Goal: Check status: Check status

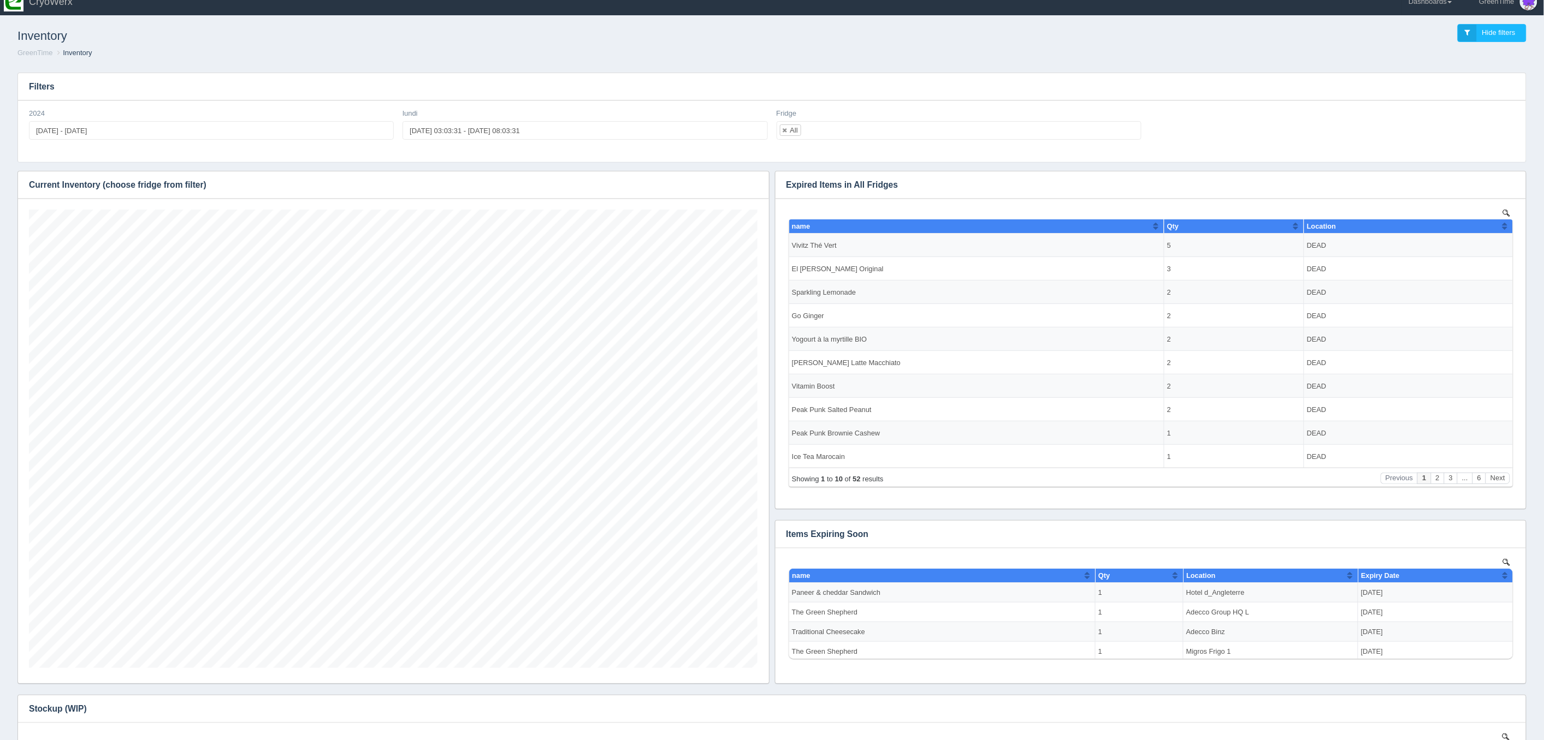
scroll to position [459, 728]
click at [760, 188] on button "button" at bounding box center [753, 185] width 15 height 17
click at [715, 197] on link "Download CSV" at bounding box center [716, 201] width 87 height 16
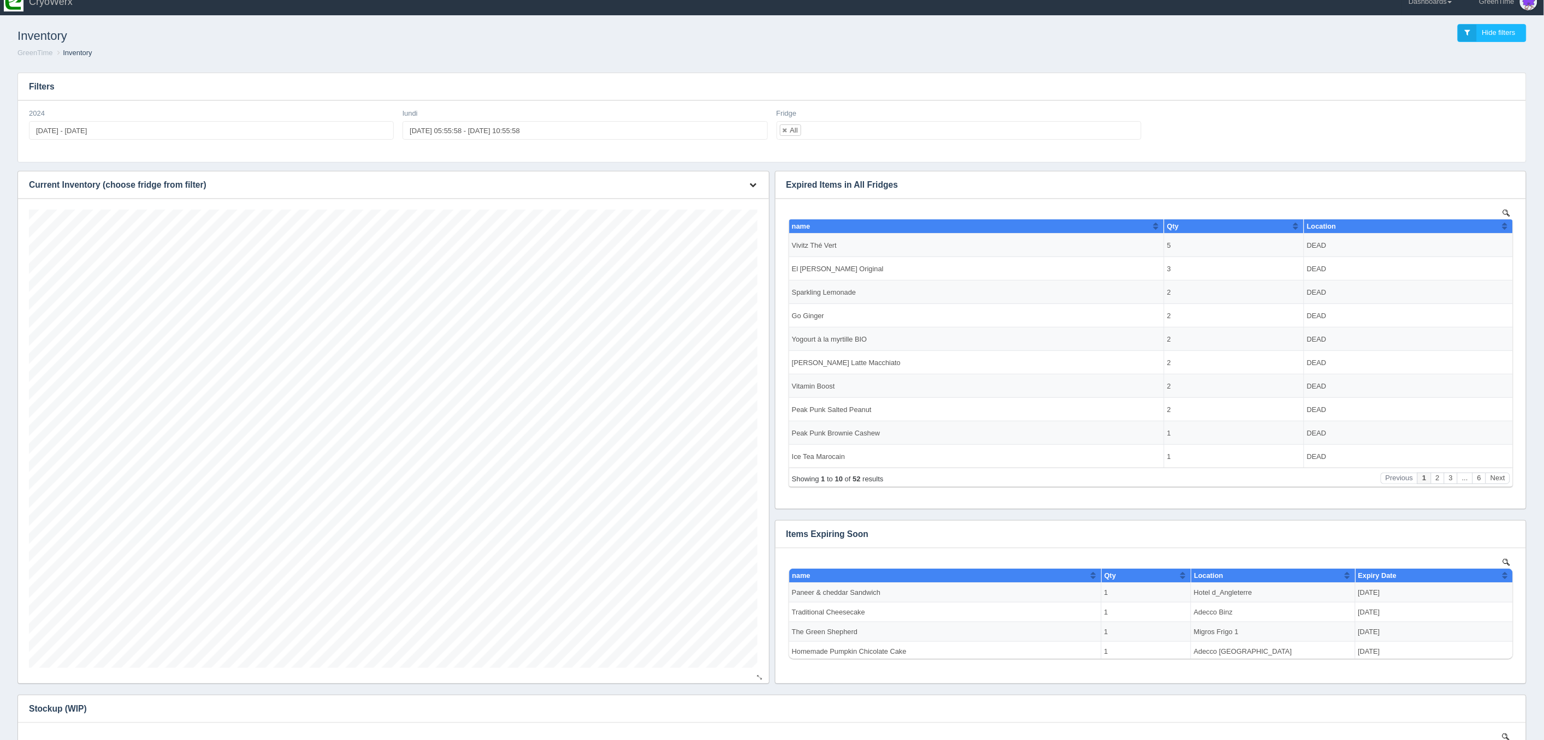
click at [754, 187] on icon "button" at bounding box center [753, 184] width 7 height 7
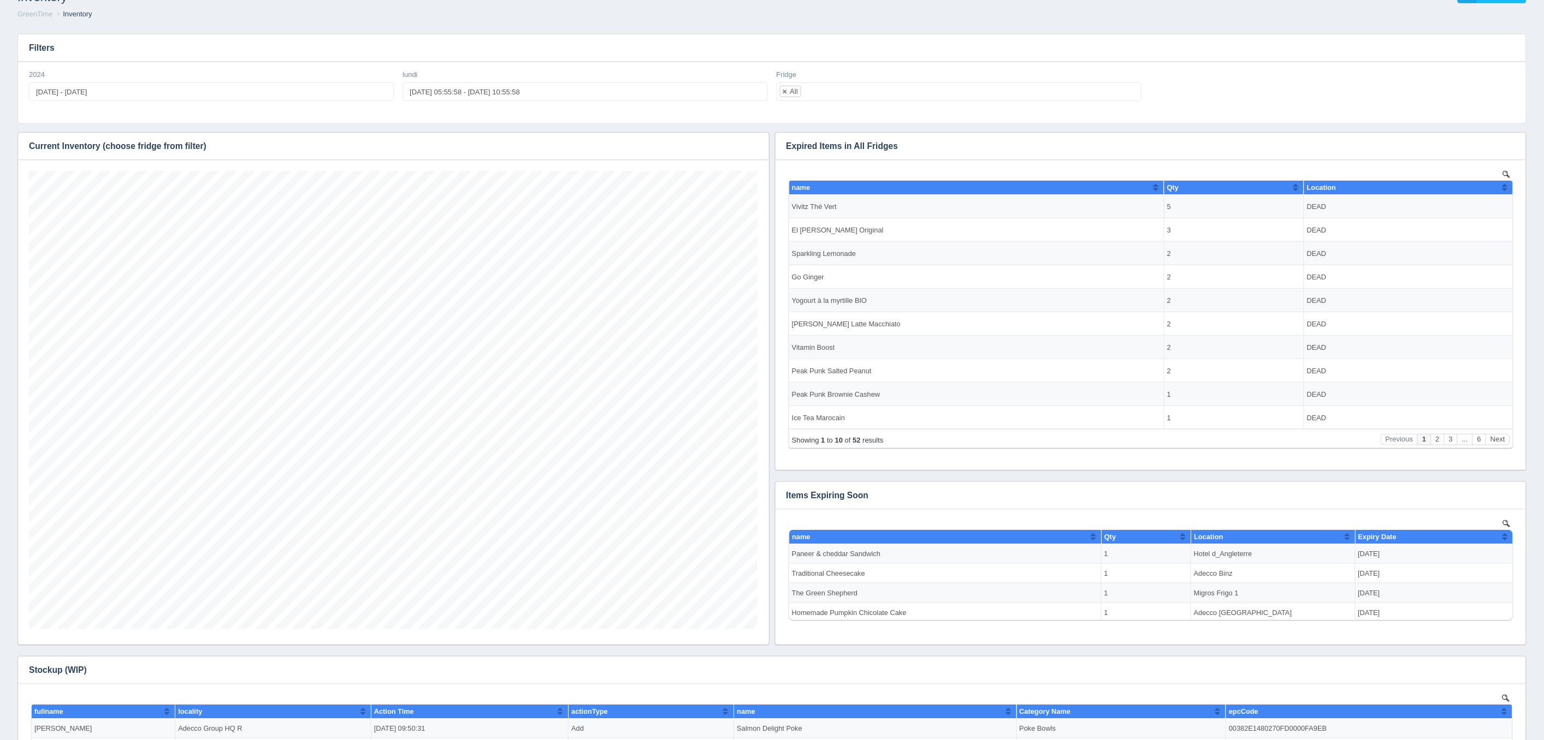
scroll to position [0, 0]
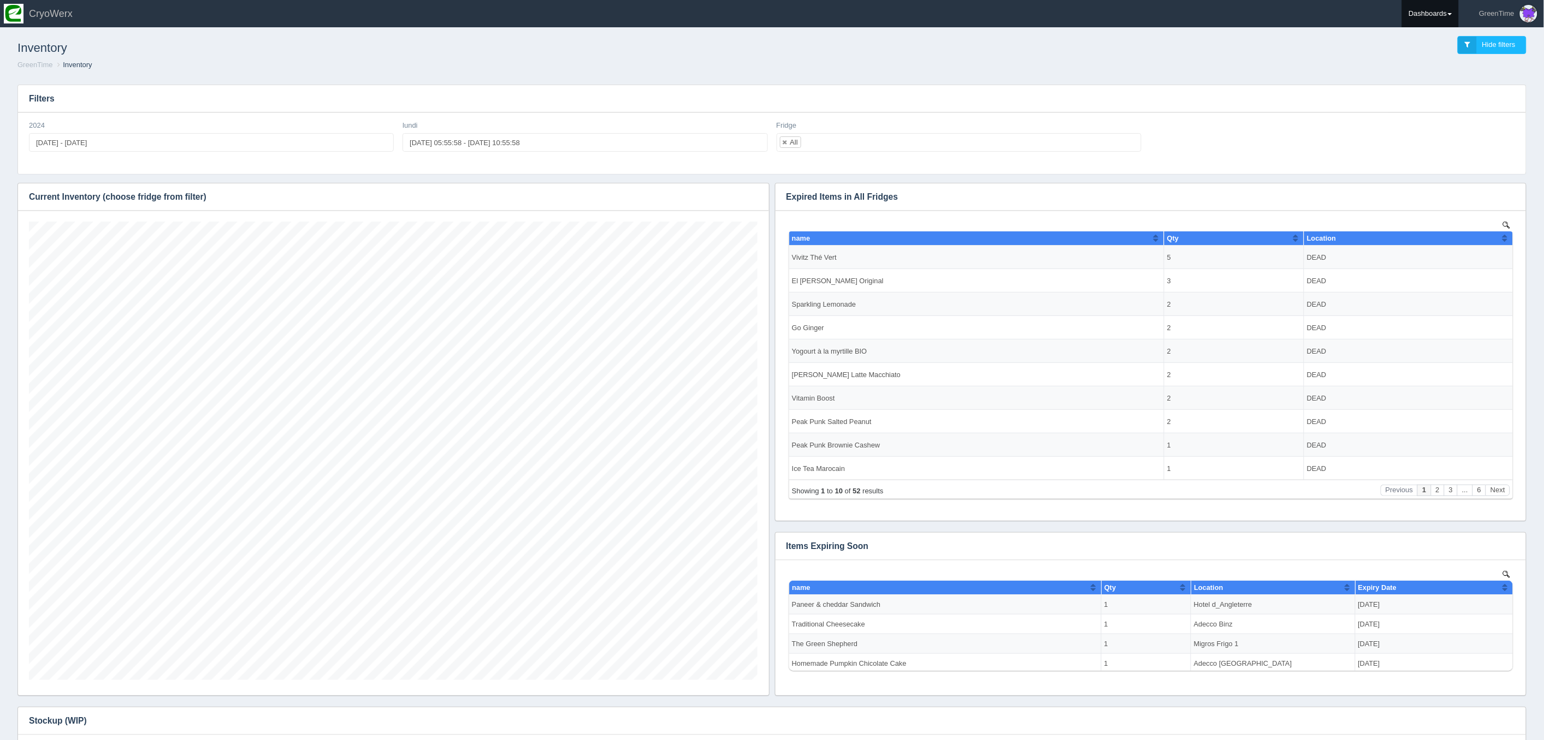
click at [1428, 17] on link "Dashboards" at bounding box center [1430, 13] width 57 height 27
click at [1435, 78] on link "GreenTime" at bounding box center [1475, 79] width 147 height 21
click at [1444, 100] on link "Refund Report" at bounding box center [1475, 98] width 147 height 21
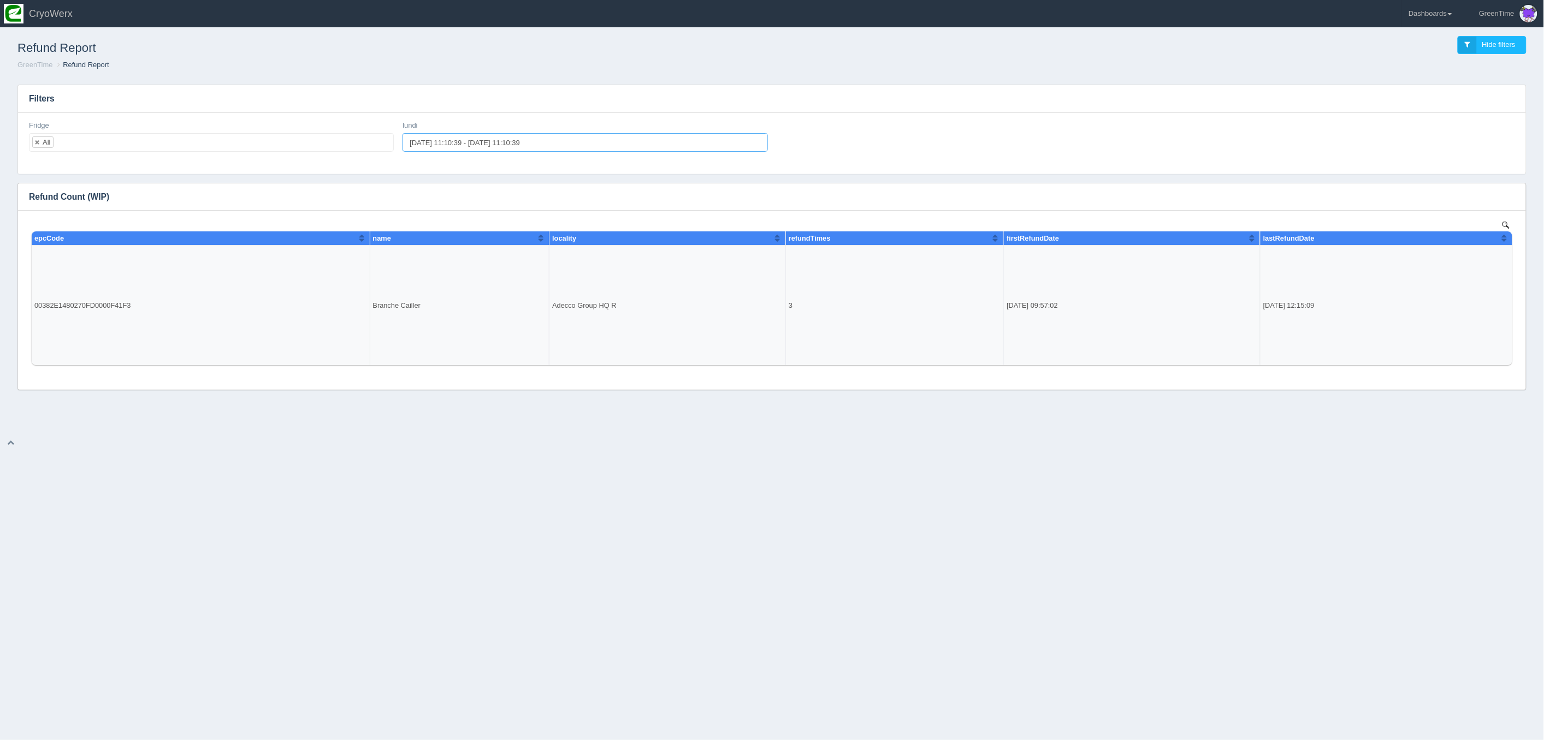
type input "2025-09-12 11:10:39"
type input "2025-09-19 11:10:39"
click at [470, 145] on input "2025-09-12 11:10:39 - 2025-09-19 11:10:39" at bounding box center [584, 142] width 365 height 19
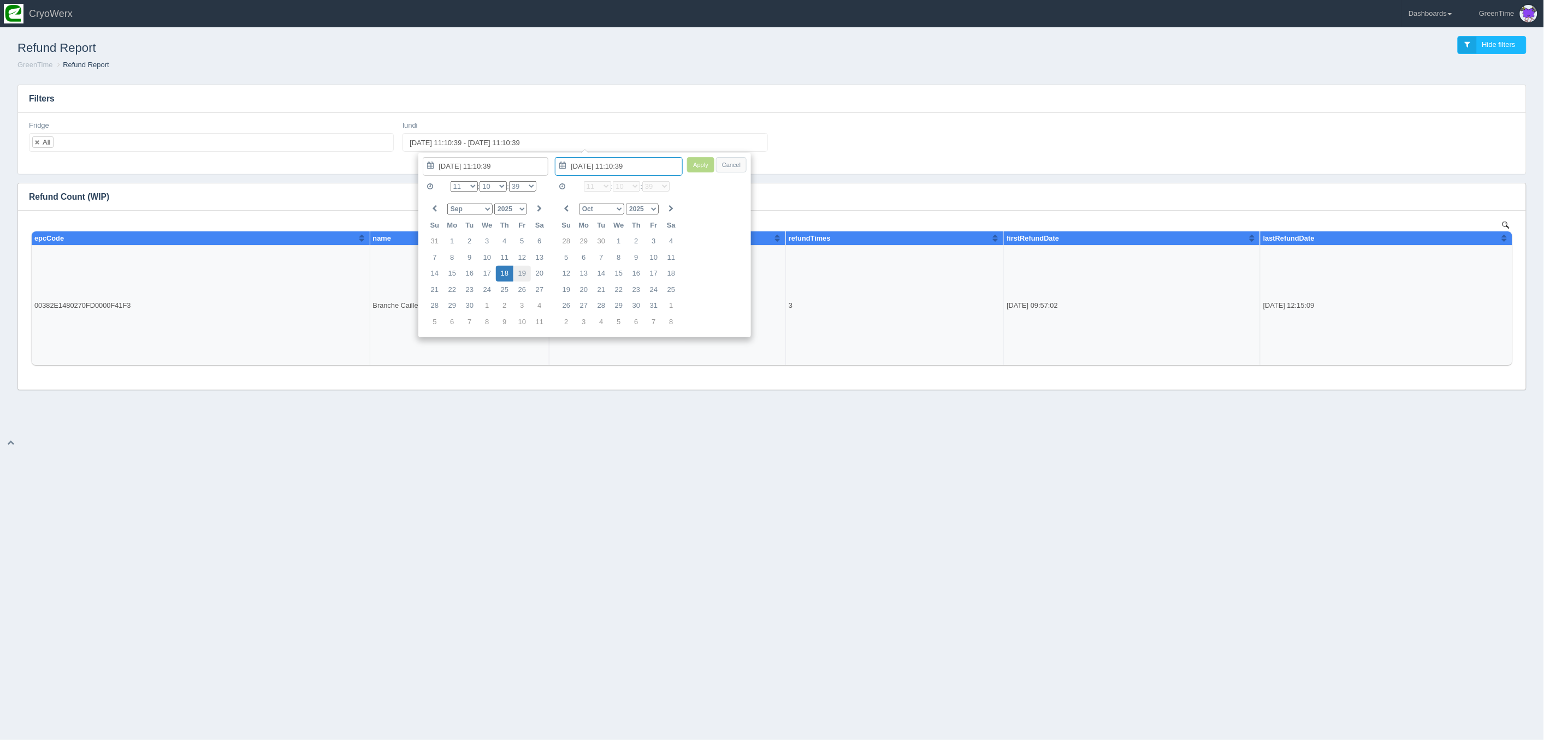
type input "2025-09-19 11:10:39"
type input "2025-09-18 11:10:39"
click at [477, 165] on input "2025-09-18 11:10:39" at bounding box center [486, 166] width 126 height 19
type input "2025-09-18 11:10:39"
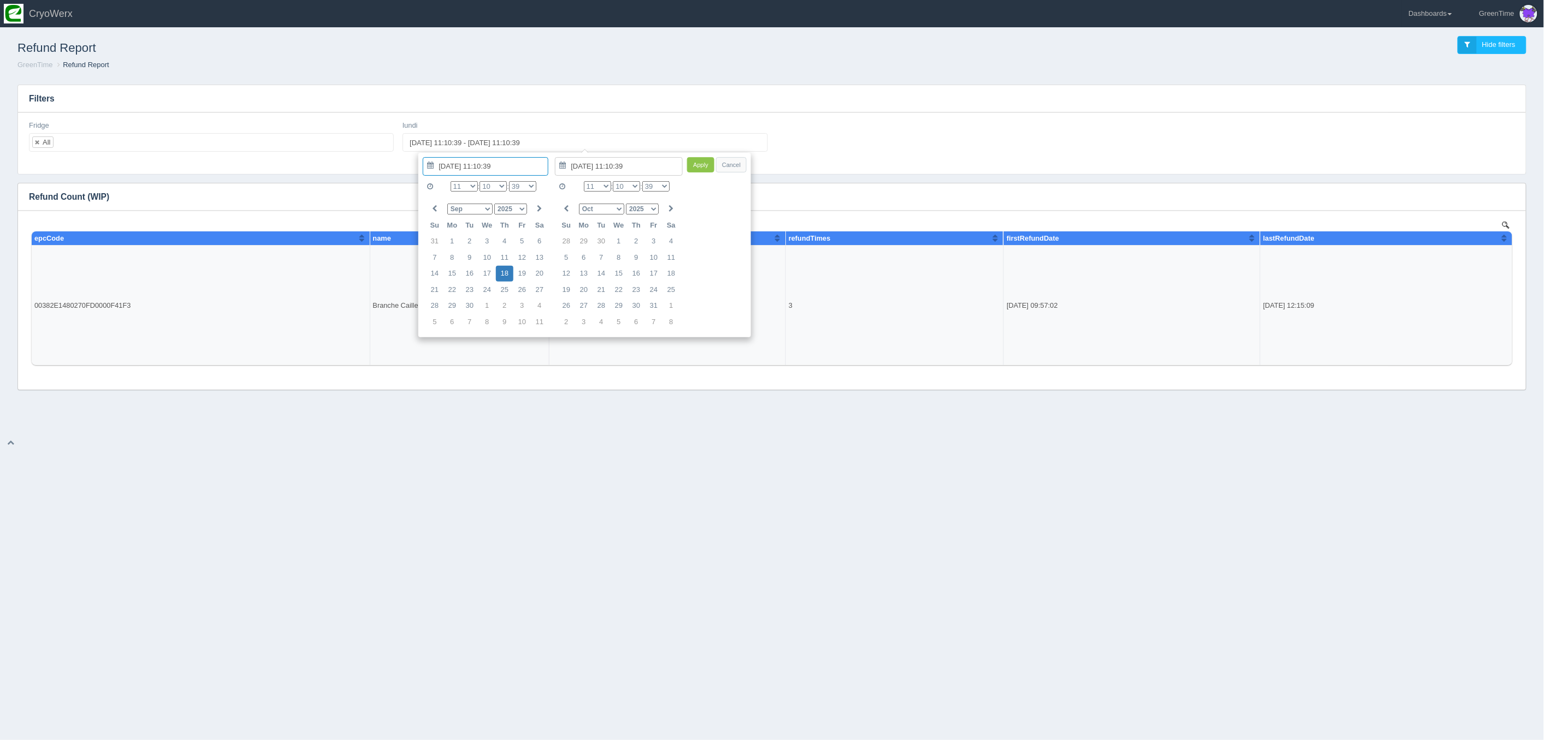
type input "2025-09-19 11:10:39"
type input "2025-09-18 11:10:39"
drag, startPoint x: 507, startPoint y: 275, endPoint x: 525, endPoint y: 275, distance: 18.0
type input "2025-09-18 11:10:39"
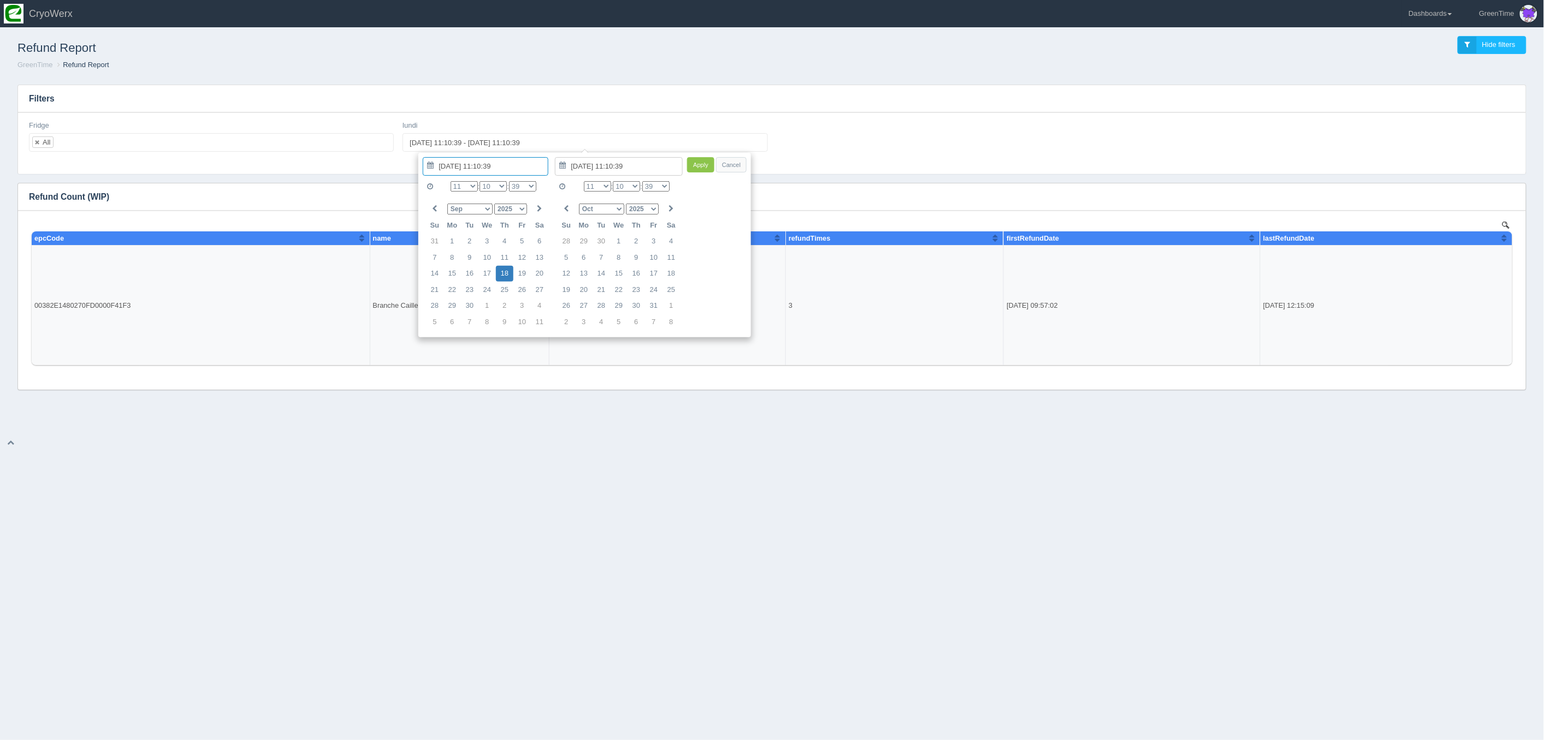
click at [607, 171] on input "2025-09-18 11:10:39" at bounding box center [619, 166] width 128 height 19
type input "2025-09-20 11:10:39"
type input "2025-09-19 11:10:39"
type input "2025-09-18 11:10:39"
click at [602, 184] on select "0 1 2 3 4 5 6 7 8 9 10 11 12 13 14 15 16 17 18 19 20 21 22 23" at bounding box center [597, 186] width 27 height 10
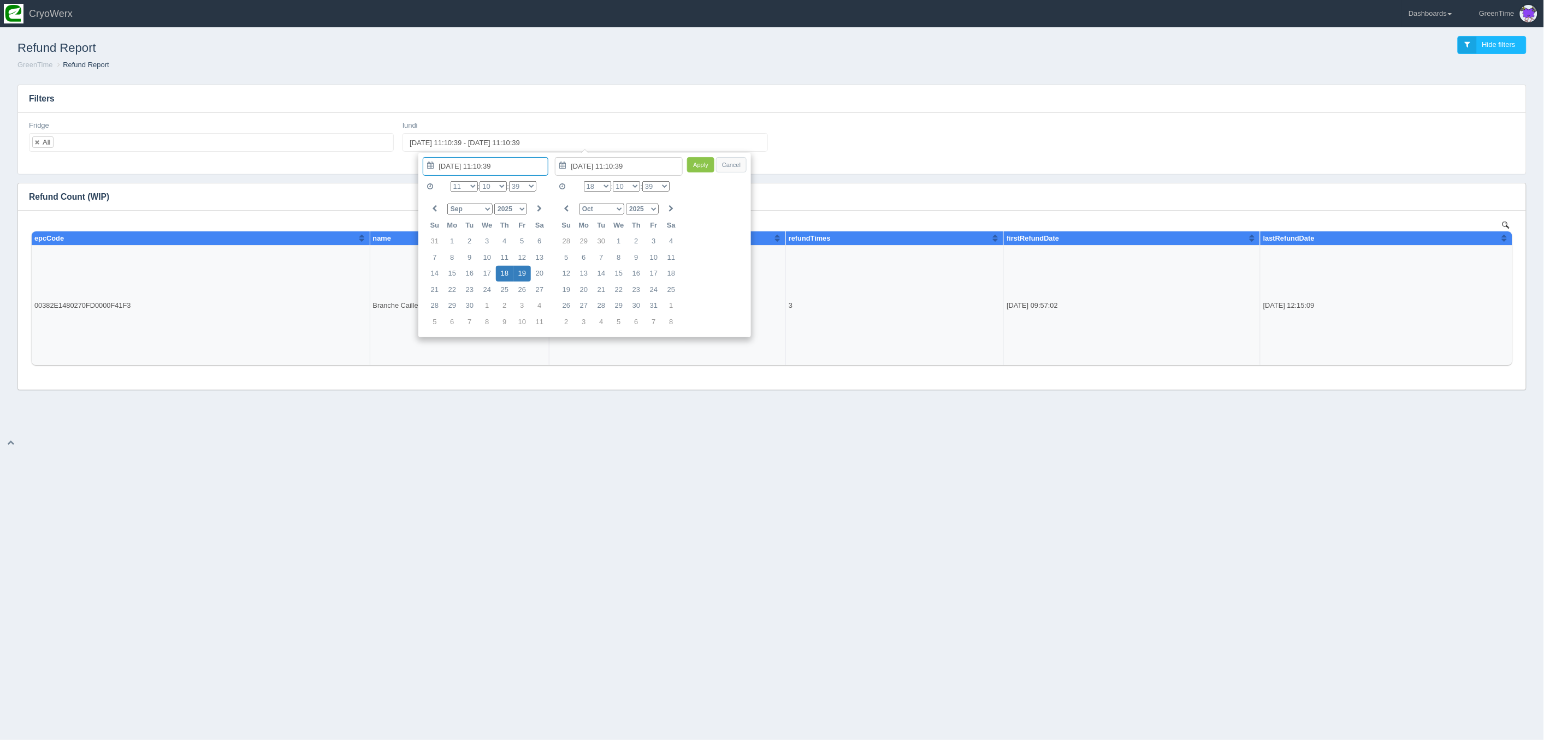
type input "2025-09-19 18:10:39"
click at [465, 186] on select "0 1 2 3 4 5 6 7 8 9 10 11 12 13 14 15 16 17 18 19 20 21 22 23" at bounding box center [464, 186] width 27 height 10
type input "2025-09-18 06:10:39"
click at [703, 167] on button "Apply" at bounding box center [700, 165] width 27 height 16
type input "2025-09-18 06:10:39 - 2025-09-19 18:10:39"
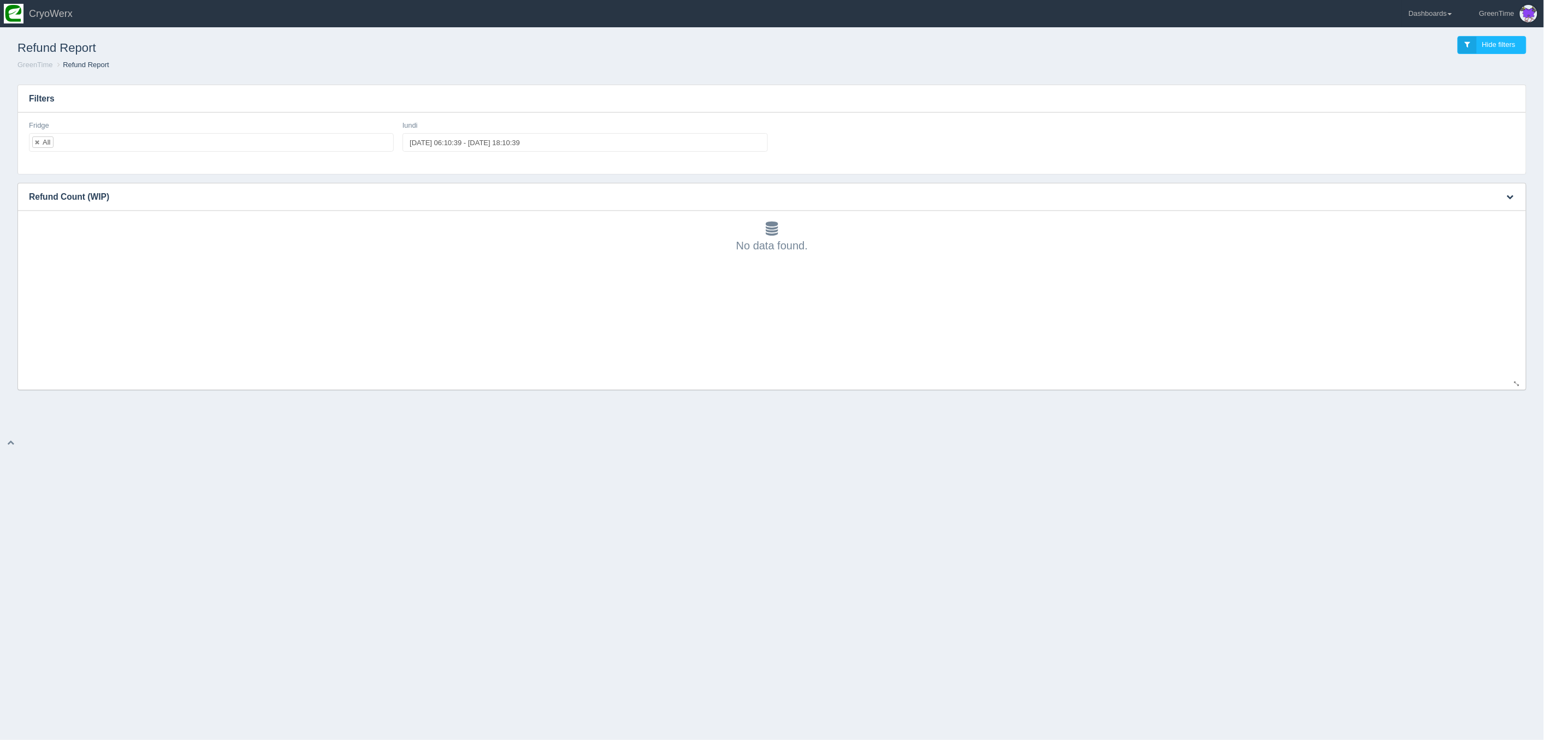
click at [742, 372] on div "No data found." at bounding box center [772, 300] width 1486 height 179
